Goal: Task Accomplishment & Management: Complete application form

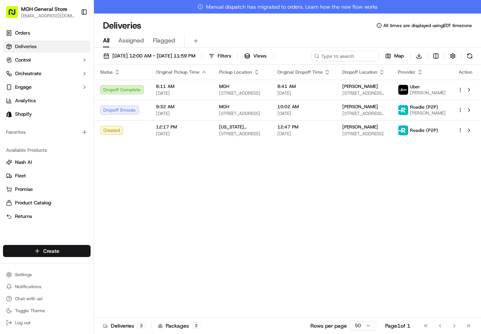
click at [46, 250] on html "MGH General Store [EMAIL_ADDRESS][DOMAIN_NAME] Toggle Sidebar Orders Deliveries…" at bounding box center [240, 167] width 481 height 334
click at [117, 266] on link "Delivery" at bounding box center [136, 265] width 84 height 14
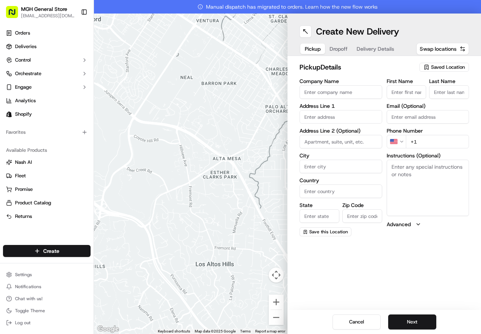
click at [442, 65] on span "Saved Location" at bounding box center [448, 67] width 34 height 7
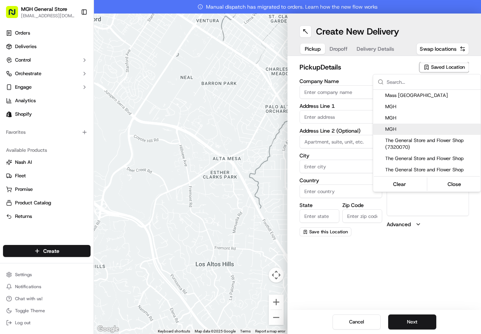
click at [390, 129] on span "MGH" at bounding box center [432, 129] width 93 height 7
type input "MGH"
type input "[STREET_ADDRESS]"
type input "[GEOGRAPHIC_DATA]"
type input "US"
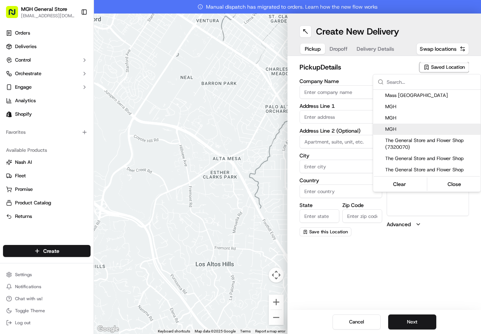
type input "MA"
type input "02114"
type input "[PERSON_NAME]"
type input "[PHONE_NUMBER]"
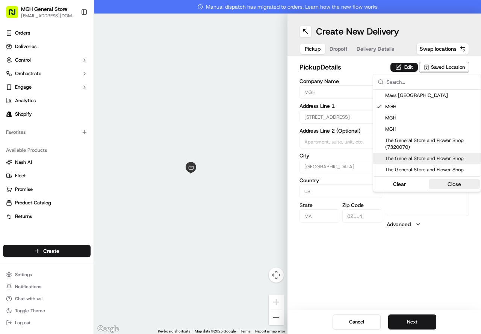
click at [448, 184] on button "Close" at bounding box center [455, 184] width 52 height 11
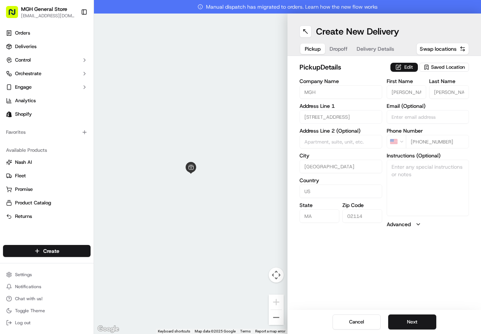
click at [410, 65] on button "Edit" at bounding box center [404, 67] width 27 height 9
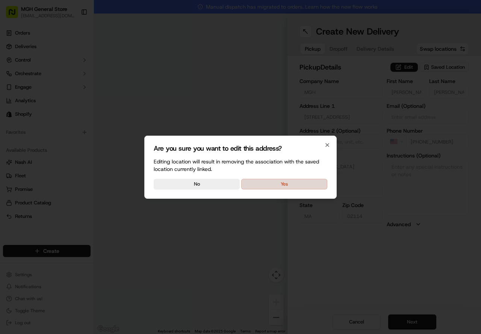
click at [307, 187] on button "Yes" at bounding box center [284, 184] width 86 height 11
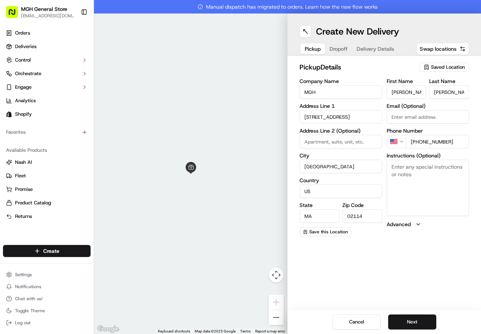
click at [417, 179] on textarea "Instructions (Optional)" at bounding box center [428, 188] width 83 height 56
type textarea "please pick up flowers at the main entrance of the hospital on the information …"
click at [463, 190] on textarea "please pick up flowers at the main entrance of the hospital on the information …" at bounding box center [428, 188] width 83 height 56
type textarea "please pick up flowers at the main entrance of the hospital on the information …"
click at [417, 316] on button "Next" at bounding box center [413, 322] width 48 height 15
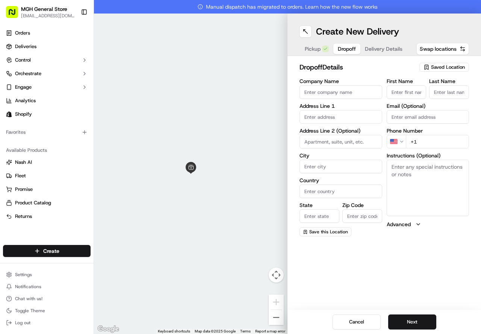
click at [392, 94] on input "First Name" at bounding box center [407, 92] width 40 height 14
type input "DR [PERSON_NAME]"
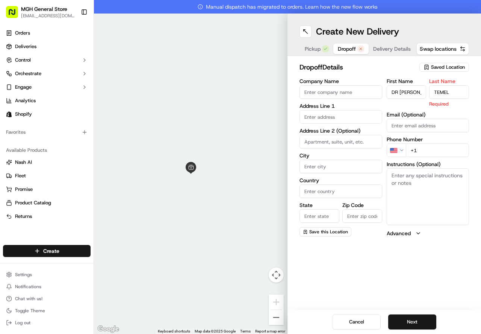
type input "TEMEL"
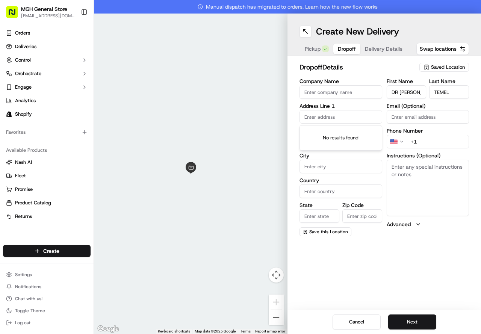
click at [321, 114] on input "text" at bounding box center [341, 117] width 83 height 14
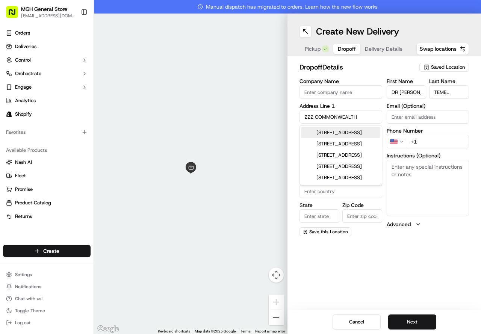
click at [326, 138] on div "[STREET_ADDRESS]" at bounding box center [341, 132] width 79 height 11
type input "[STREET_ADDRESS]"
type input "[GEOGRAPHIC_DATA]"
type input "MA"
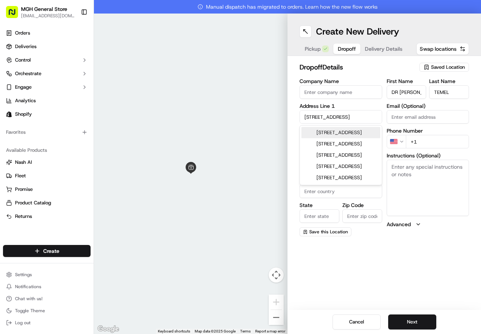
type input "02116"
type input "[STREET_ADDRESS]"
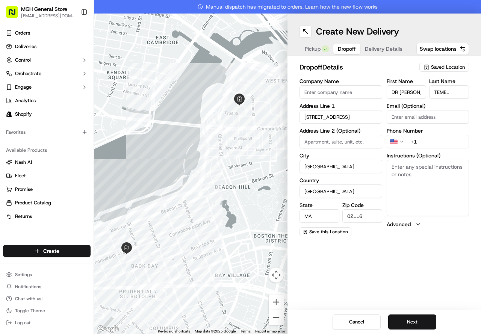
click at [426, 147] on input "+1" at bounding box center [438, 142] width 64 height 14
type input "[PHONE_NUMBER]"
click at [336, 139] on input at bounding box center [341, 142] width 83 height 14
type input "#3"
click at [414, 324] on button "Next" at bounding box center [413, 322] width 48 height 15
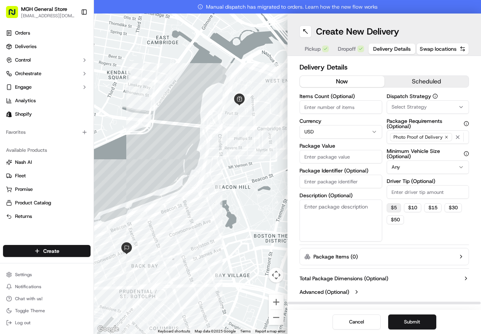
click at [398, 208] on button "$ 5" at bounding box center [394, 207] width 14 height 9
type input "5"
click at [340, 158] on input "Package Value" at bounding box center [341, 157] width 83 height 14
type input "75.00"
click at [418, 326] on button "Submit" at bounding box center [413, 322] width 48 height 15
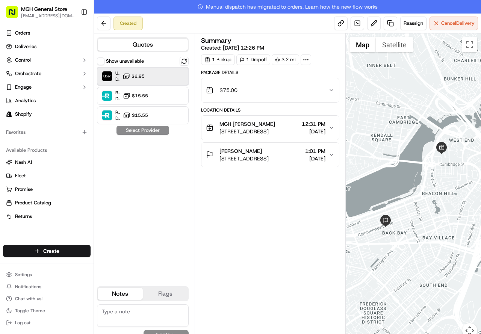
click at [122, 78] on div "Uber Dropoff ETA 43 minutes $6.95" at bounding box center [143, 76] width 92 height 18
click at [158, 131] on button "Assign Provider" at bounding box center [142, 130] width 53 height 9
